Goal: Task Accomplishment & Management: Use online tool/utility

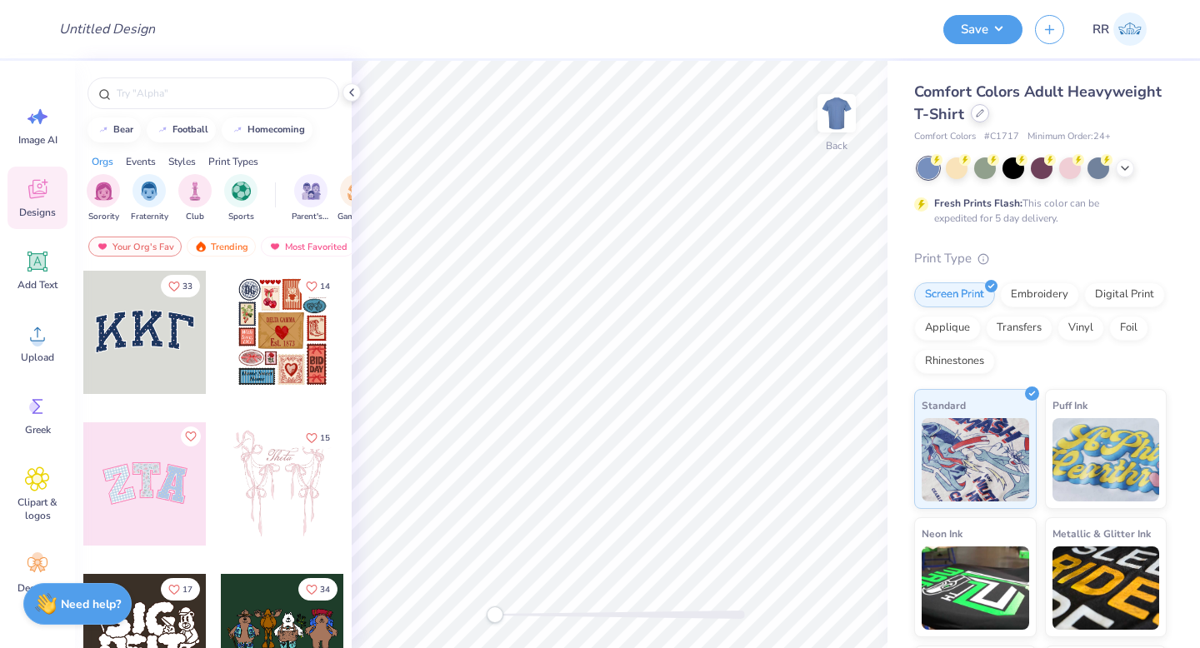
click at [984, 114] on icon at bounding box center [980, 113] width 8 height 8
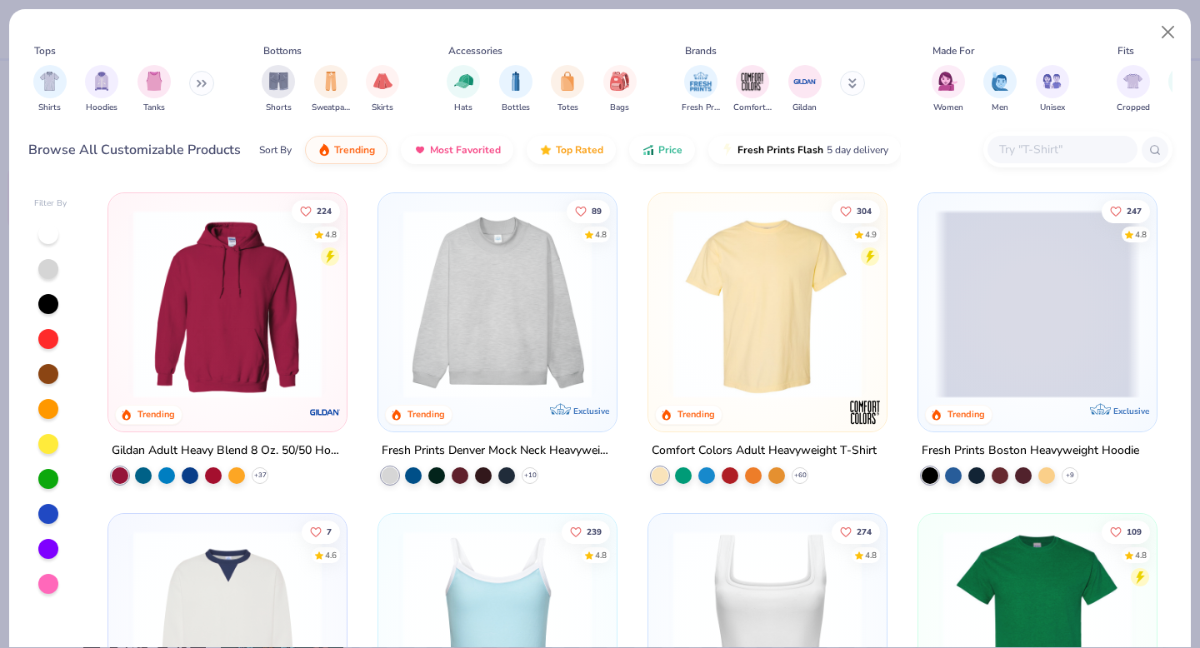
click at [1026, 152] on input "text" at bounding box center [1061, 149] width 128 height 19
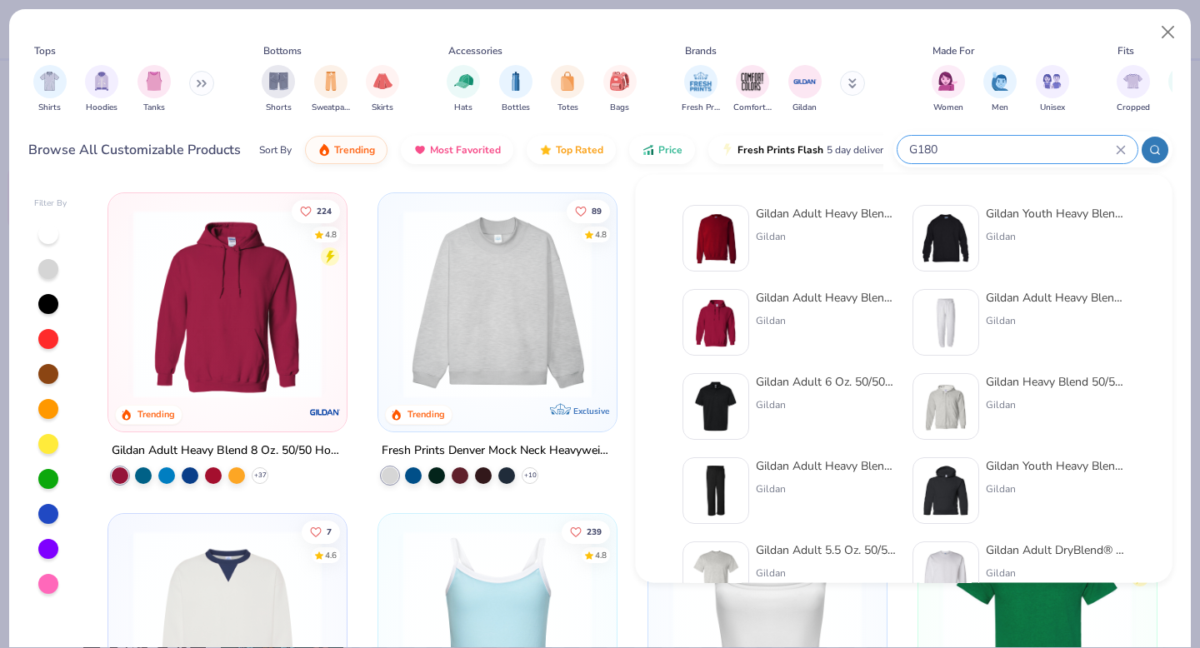
type input "G180"
click at [850, 220] on div "Gildan Adult Heavy Blend Adult 8 Oz. 50/50 Fleece Crew" at bounding box center [826, 213] width 140 height 17
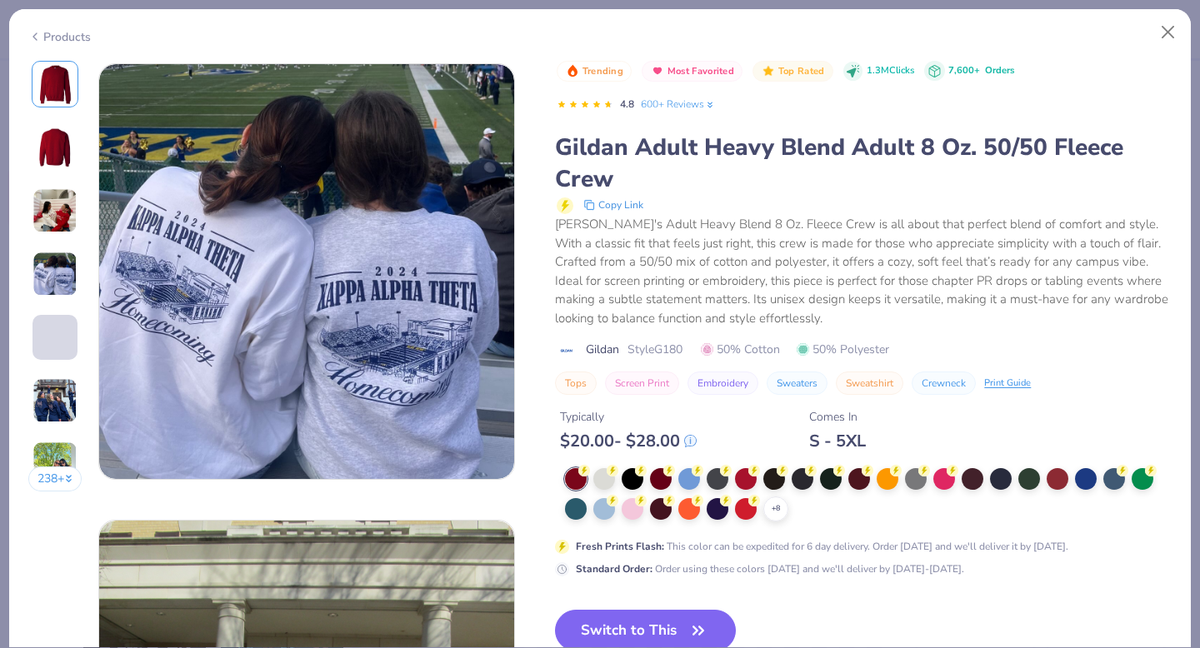
scroll to position [1439, 0]
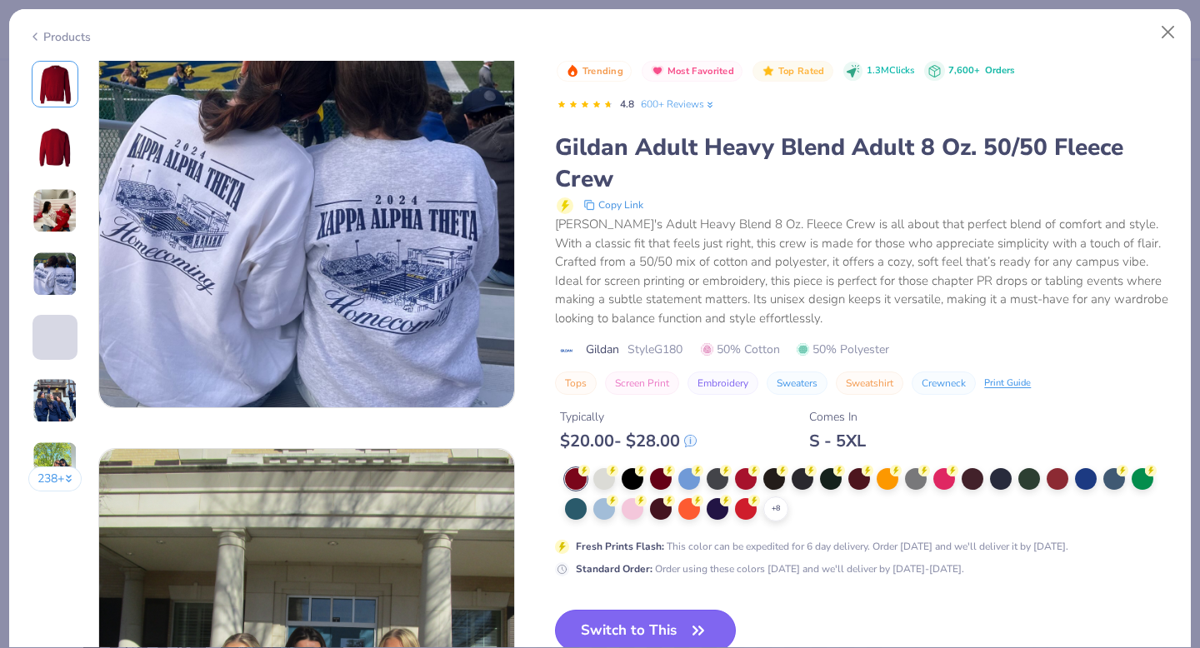
click at [695, 628] on icon "button" at bounding box center [698, 630] width 23 height 23
drag, startPoint x: 634, startPoint y: 619, endPoint x: 641, endPoint y: 612, distance: 10.0
click at [634, 619] on button "Switch to This" at bounding box center [645, 631] width 181 height 42
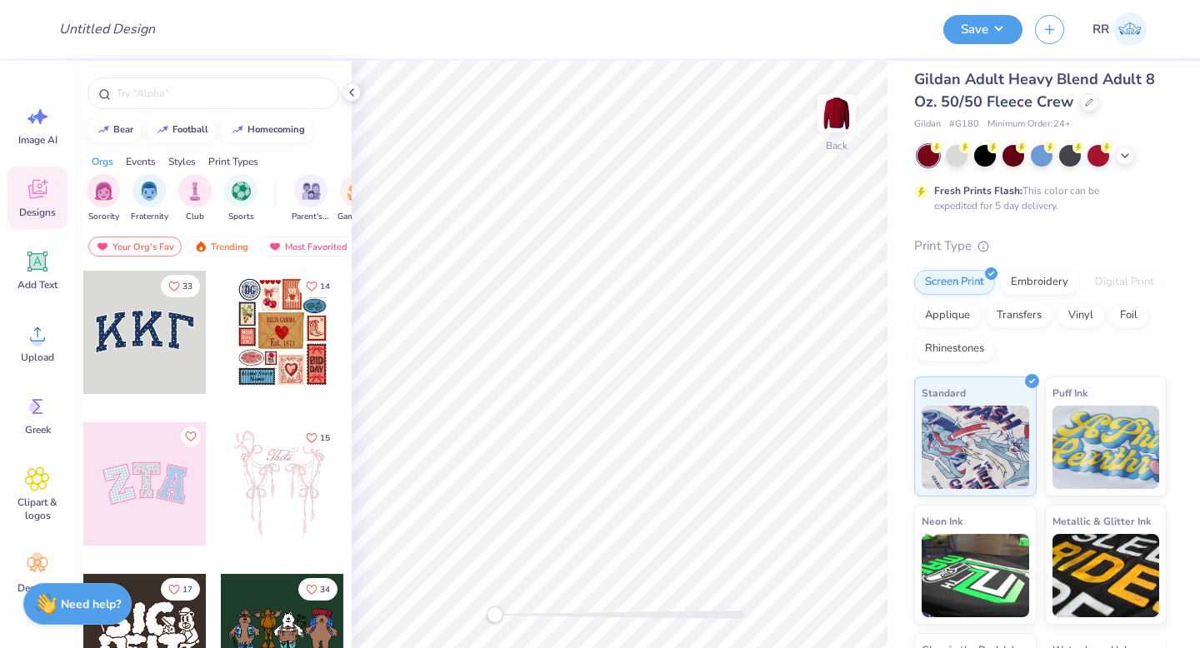
scroll to position [30, 0]
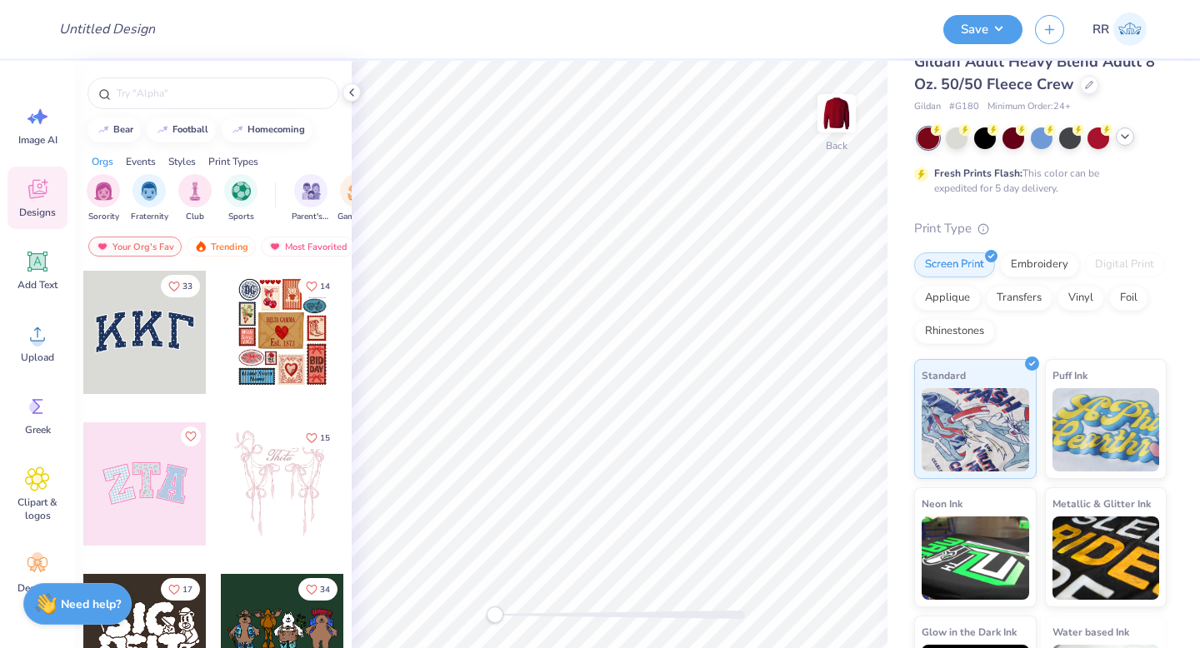
click at [1126, 136] on polyline at bounding box center [1125, 136] width 7 height 3
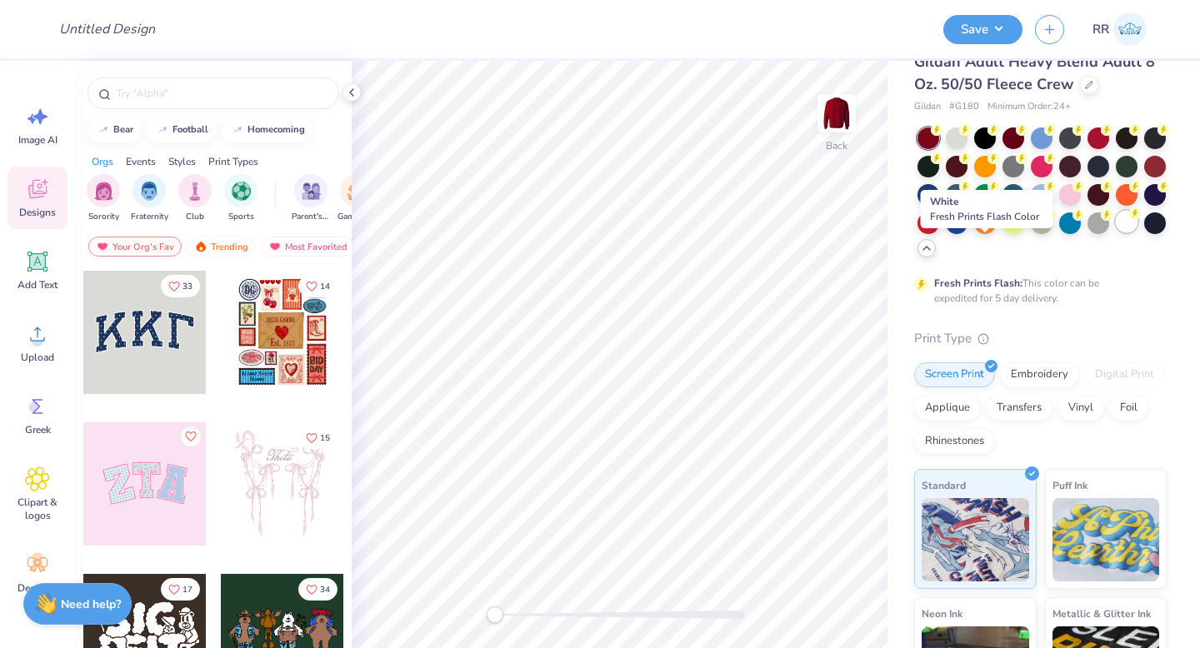
click at [1129, 219] on icon at bounding box center [1135, 213] width 12 height 12
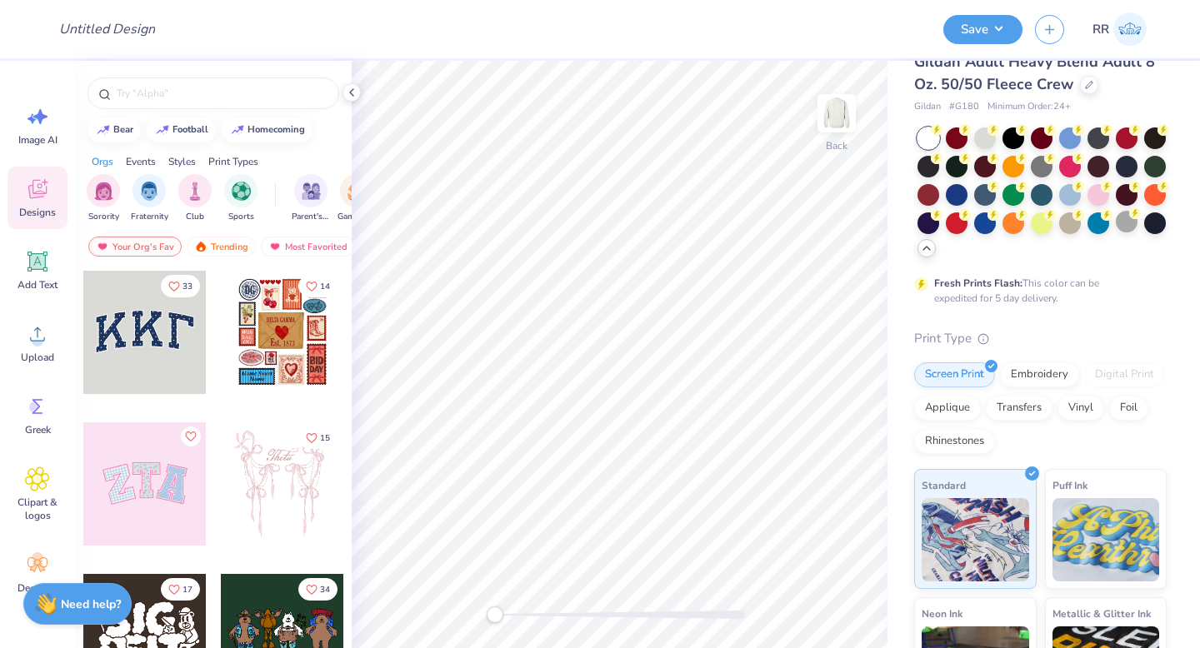
drag, startPoint x: 821, startPoint y: 37, endPoint x: 742, endPoint y: 38, distance: 79.2
click at [742, 38] on div "Design Title" at bounding box center [488, 29] width 885 height 58
click at [352, 90] on polyline at bounding box center [351, 92] width 3 height 7
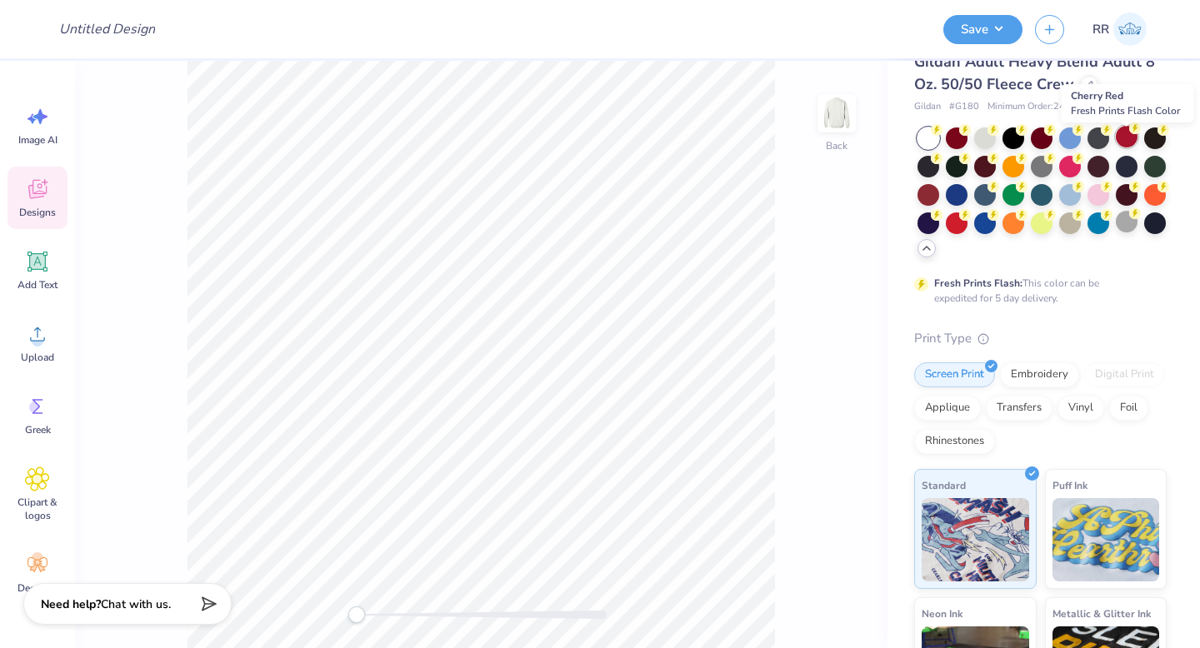
scroll to position [0, 0]
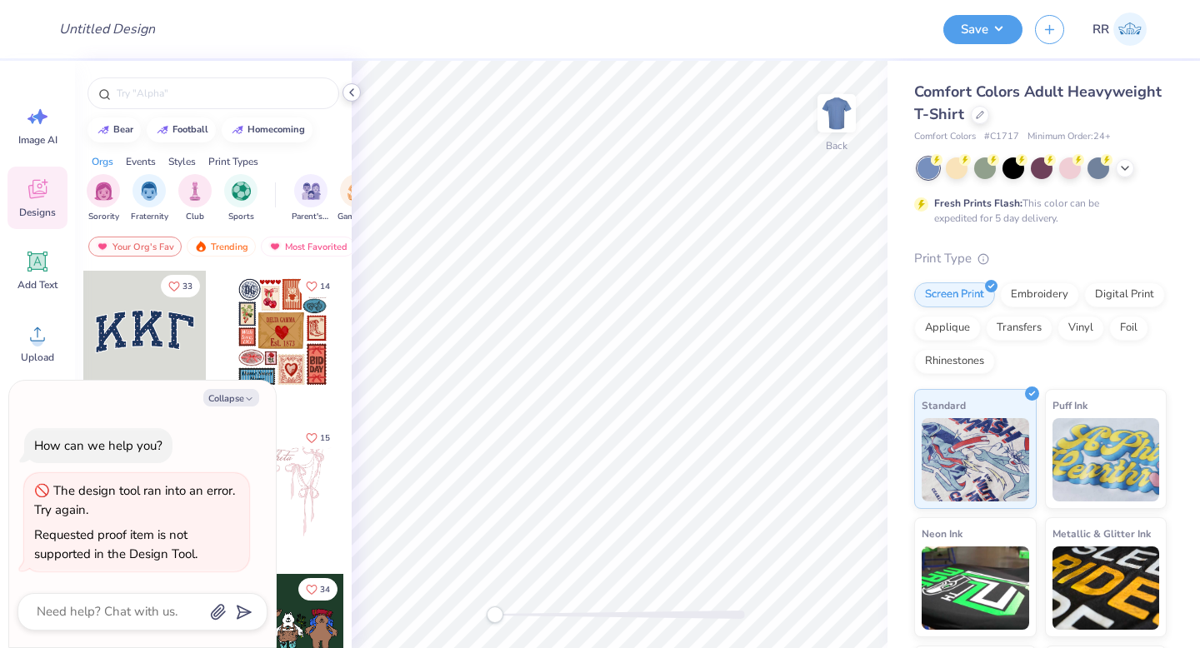
click at [349, 91] on icon at bounding box center [351, 92] width 13 height 13
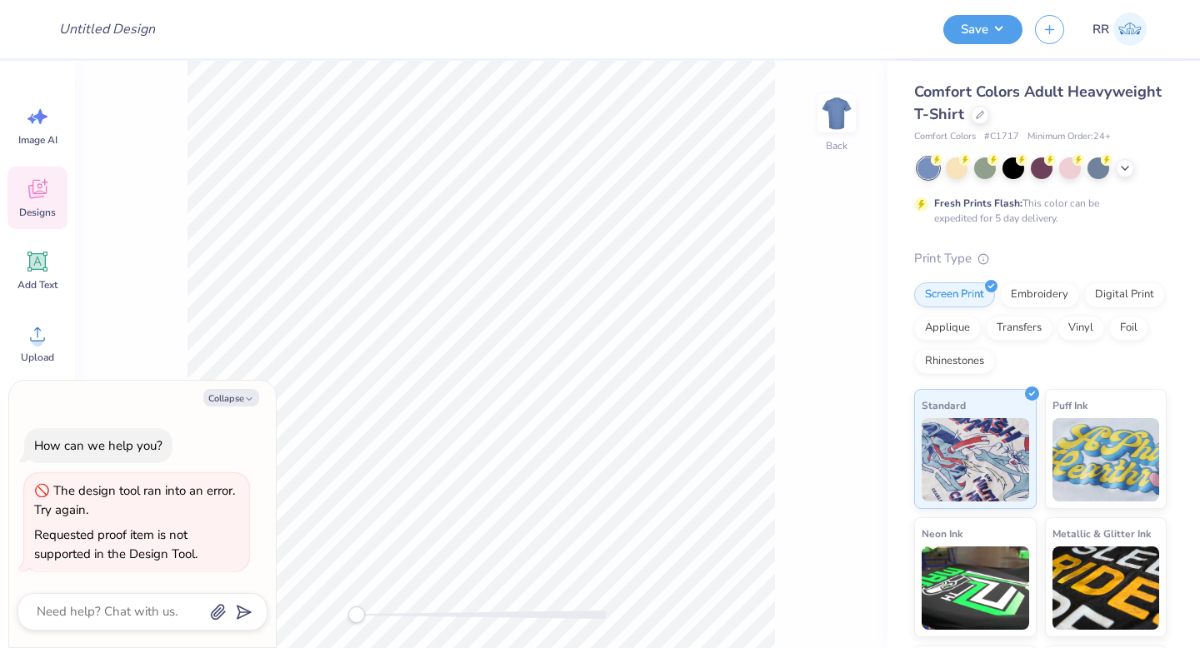
type textarea "x"
